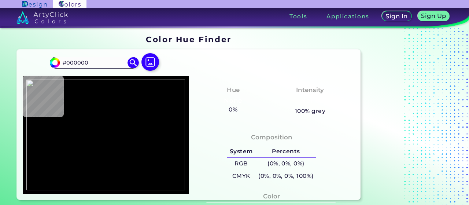
type input "#ffffff"
type input "#FFFFFF"
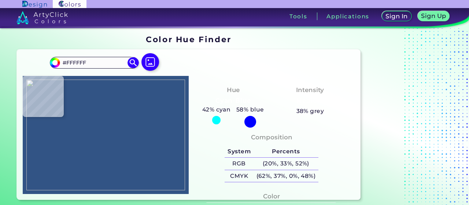
type input "#325485"
type input "#3e639a"
type input "#3E639A"
type input "#3d619b"
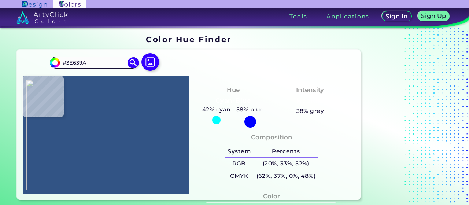
type input "#3D619B"
type input "#3c609a"
type input "#3C609A"
type input "#1c4072"
type input "#1C4072"
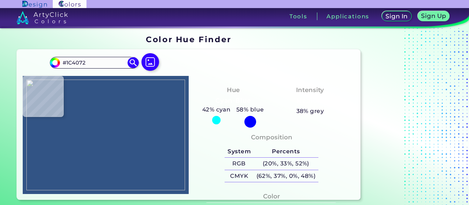
type input "#ffffff"
type input "#FFFFFF"
type input "#3c5c92"
type input "#3C5C92"
type input "#4d72a9"
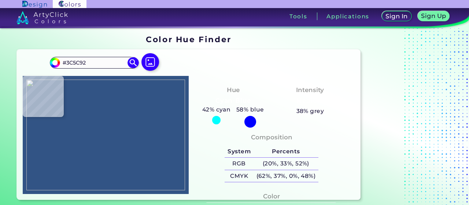
type input "#4D72A9"
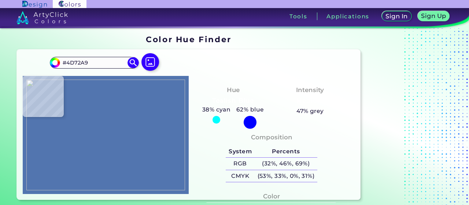
type input "#5275af"
type input "#5275AF"
type input "#5878b1"
type input "#5878B1"
type input "#567bb2"
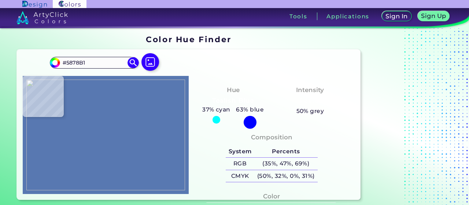
type input "#567BB2"
type input "#5978af"
type input "#5978AF"
type input "#5879af"
type input "#5879AF"
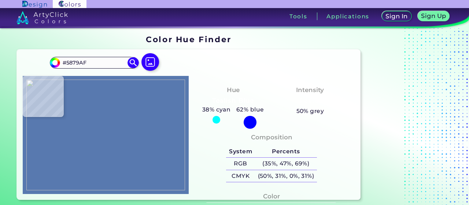
type input "#577ab0"
type input "#577AB0"
type input "#5477ad"
type input "#5477AD"
type input "#5777b0"
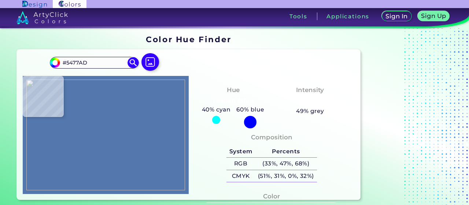
type input "#5777B0"
type input "#5a7db5"
type input "#5A7DB5"
type input "#547aaf"
type input "#547AAF"
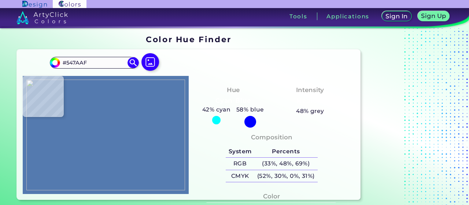
type input "#5275ab"
type input "#5275AB"
type input "#5371ab"
type input "#5371AB"
type input "#5176ad"
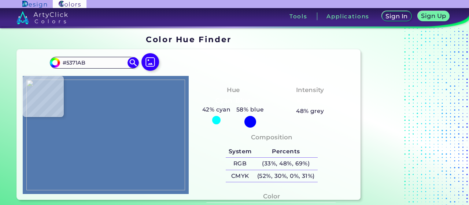
type input "#5176AD"
type input "#5277ab"
type input "#5277AB"
type input "#4c71a6"
type input "#4C71A6"
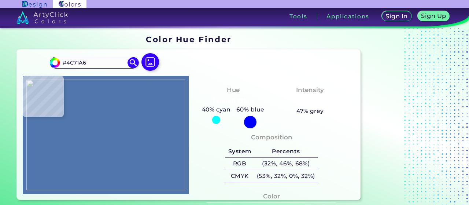
type input "#557ab1"
type input "#557AB1"
type input "#406599"
type input "#4b72aa"
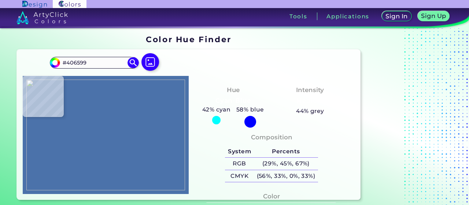
type input "#4B72AA"
type input "#436ca2"
type input "#436CA2"
type input "#456daa"
type input "#456DAA"
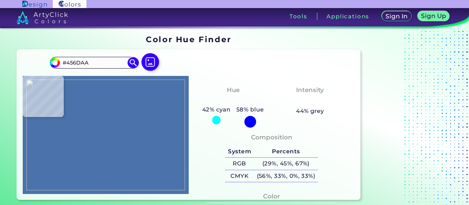
type input "#5378ad"
type input "#5378AD"
type input "#4c71a6"
type input "#4C71A6"
type input "#5277ac"
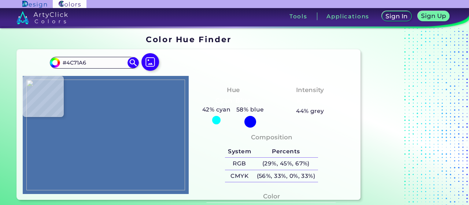
type input "#5277AC"
type input "#547cb0"
type input "#547CB0"
type input "#5075aa"
type input "#5075AA"
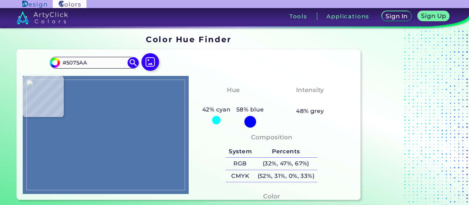
type input "#577ab0"
type input "#577AB0"
type input "#5679af"
type input "#5679AF"
type input "#5277ac"
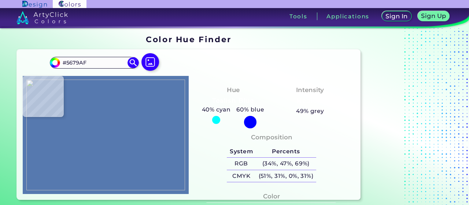
type input "#5277AC"
type input "#5073a9"
type input "#5073A9"
type input "#4b6ea5"
type input "#4B6EA5"
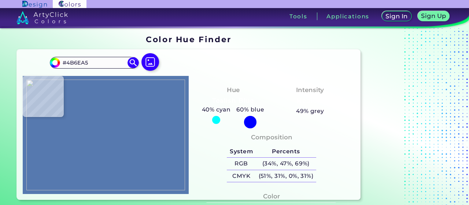
type input "#5578b0"
type input "#5578B0"
type input "#5277ac"
type input "#5277AC"
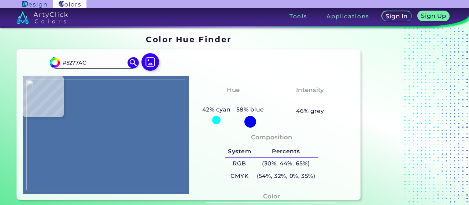
type input "#4c71a6"
type input "#4C71A6"
type input "#4d72a7"
type input "#4D72A7"
type input "#4c71a6"
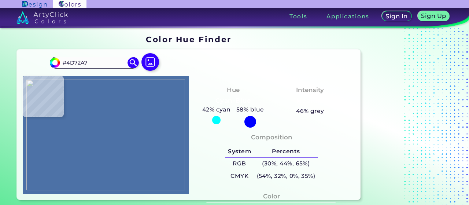
type input "#4C71A6"
type input "#4b70a5"
type input "#4B70A5"
type input "#4e73a8"
type input "#4E73A8"
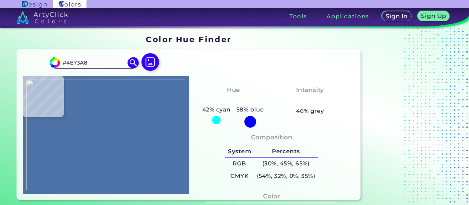
type input "#4d72a7"
type input "#4D72A7"
type input "#5176ab"
type input "#5176AB"
type input "#ffffff"
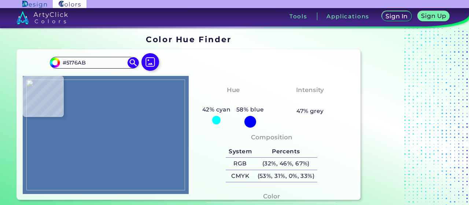
type input "#FFFFFF"
type input "#000000"
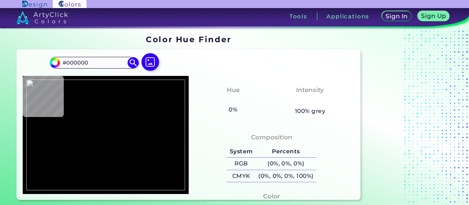
type input "#ffffff"
type input "#FFFFFF"
type input "#4f74a9"
type input "#4F74A9"
type input "#5877ae"
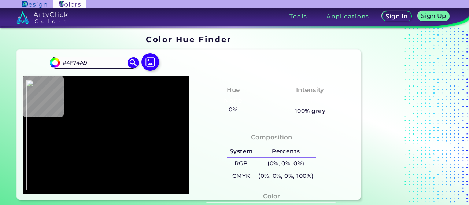
type input "#5877AE"
type input "#4f73ad"
type input "#4F73AD"
type input "#496998"
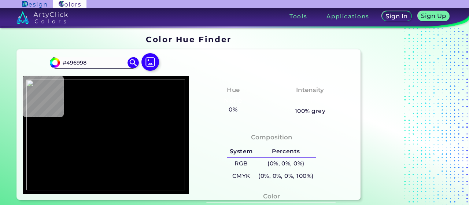
type input "#ffffff"
type input "#FFFFFF"
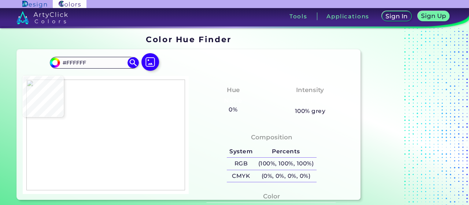
type input "#c2d0e2"
type input "#C2D0E2"
type input "#4c6c9b"
type input "#4C6C9B"
type input "#446da4"
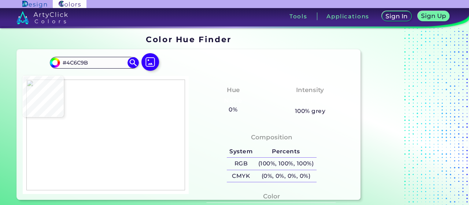
type input "#446DA4"
type input "#36598f"
type input "#36598F"
type input "#3a5e94"
type input "#3A5E94"
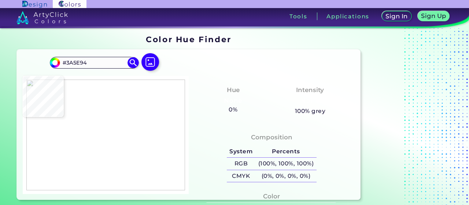
type input "#30588c"
type input "#30588C"
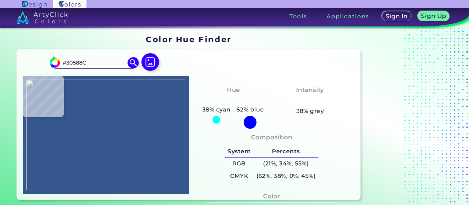
type input "#36578d"
type input "#36578D"
type input "#395c92"
type input "#395C92"
type input "#32548a"
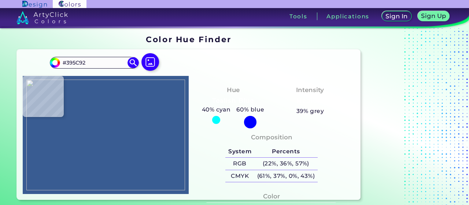
type input "#32548A"
type input "#365e92"
type input "#365E92"
type input "#34578d"
type input "#34578D"
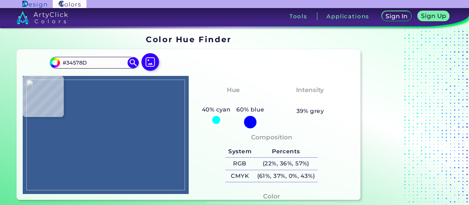
type input "#385b91"
type input "#385B91"
type input "#355a8f"
type input "#355A8F"
type input "#33588d"
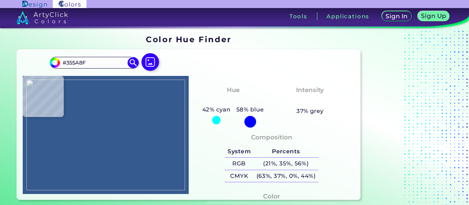
type input "#33588D"
type input "#395e93"
type input "#395E93"
type input "#365c91"
type input "#365C91"
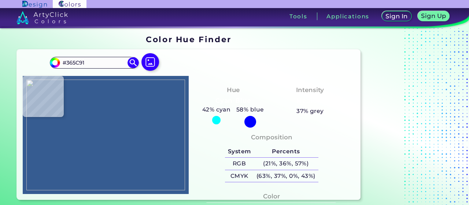
type input "#3c6196"
type input "#3C6196"
type input "#3b6095"
type input "#3B6095"
type input "#3e6096"
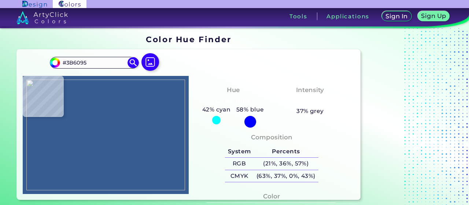
type input "#3E6096"
type input "#3b5d93"
type input "#3B5D93"
type input "#345b8f"
type input "#345B8F"
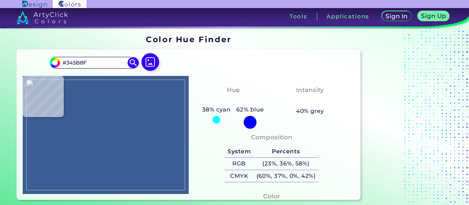
type input "#3a5d93"
type input "#3A5D93"
type input "#33538a"
type input "#33538A"
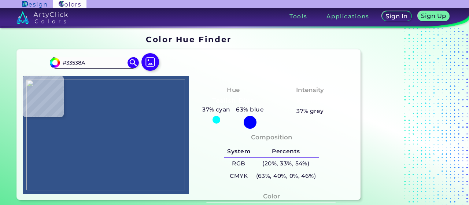
type input "#385b91"
type input "#385B91"
type input "#3d6096"
type input "#3D6096"
type input "#3b5f95"
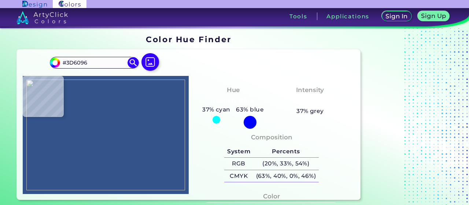
type input "#3B5F95"
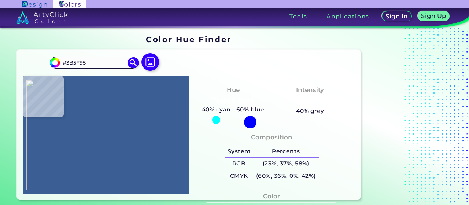
type input "#385c91"
type input "#385C91"
type input "#33568c"
type input "#33568C"
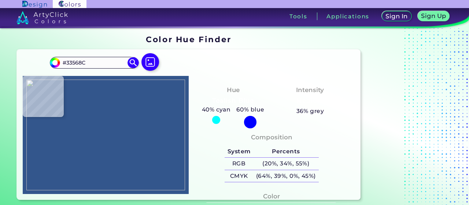
type input "#365a8f"
type input "#365A8F"
type input "#3d5e94"
type input "#3D5E94"
type input "#3b6097"
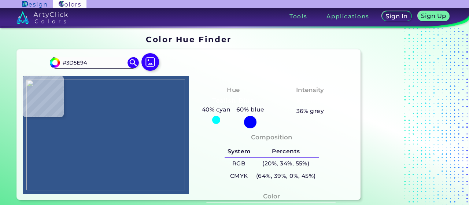
type input "#3B6097"
type input "#355c94"
type input "#355C94"
type input "#395d93"
type input "#395D93"
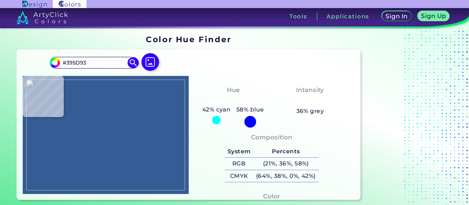
type input "#36598f"
type input "#36598F"
type input "#3b5e94"
type input "#3B5E94"
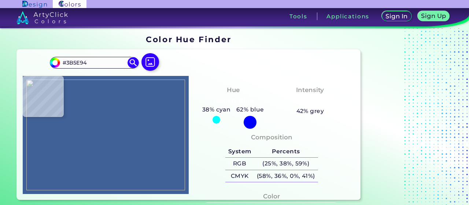
type input "#406197"
type input "#395b91"
type input "#395B91"
type input "#3b5e94"
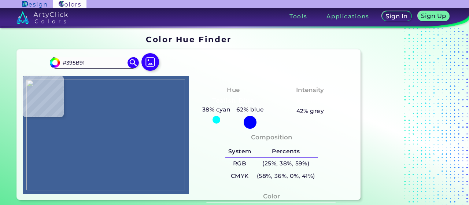
type input "#3B5E94"
type input "#375a90"
type input "#375A90"
type input "#3c5b92"
type input "#3C5B92"
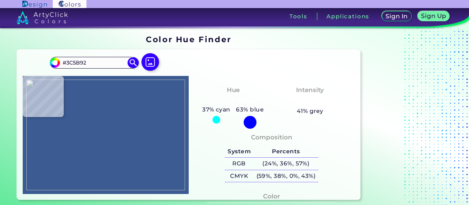
type input "#395a90"
type input "#395A90"
type input "#37588e"
type input "#37588E"
type input "#35588e"
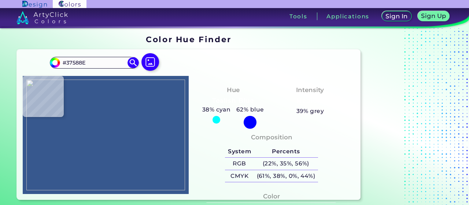
type input "#35588E"
type input "#35598e"
type input "#35598E"
